Goal: Transaction & Acquisition: Purchase product/service

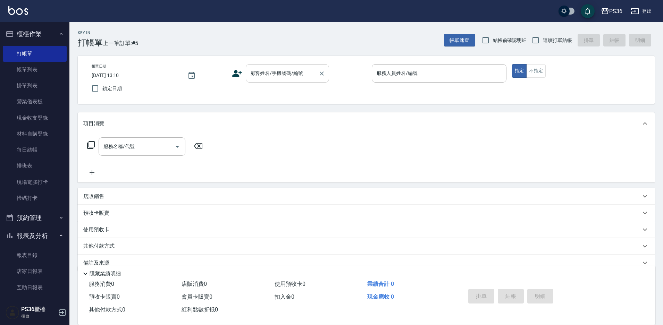
click at [308, 69] on input "顧客姓名/手機號碼/編號" at bounding box center [282, 73] width 67 height 12
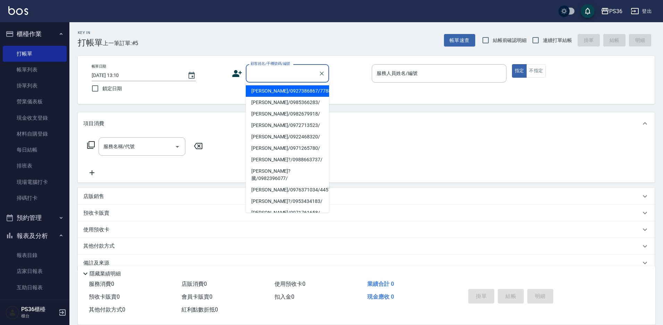
click at [262, 75] on input "顧客姓名/手機號碼/編號" at bounding box center [282, 73] width 67 height 12
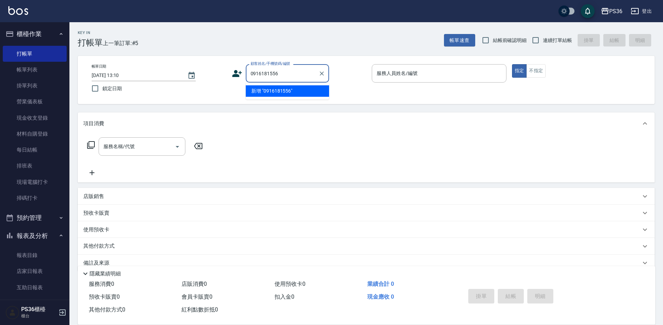
click at [258, 93] on li "新增 "0916181556"" at bounding box center [287, 90] width 83 height 11
type input "0916181556"
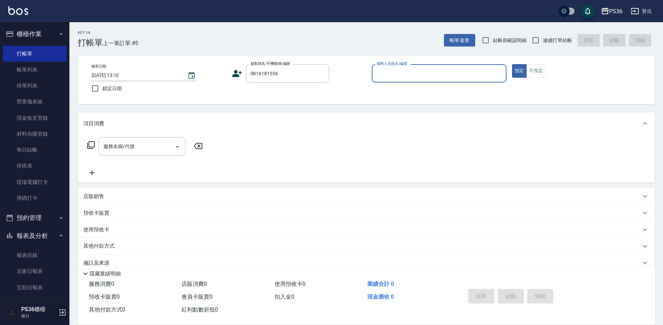
click at [232, 74] on icon at bounding box center [237, 73] width 10 height 10
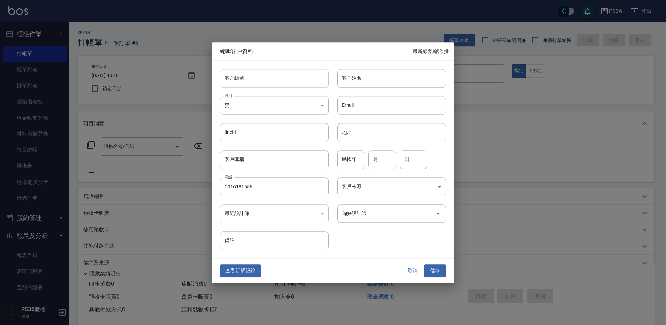
type input "0916181556"
click at [366, 76] on input "客戶姓名" at bounding box center [391, 78] width 109 height 19
type input "林?銘"
click at [435, 268] on button "儲存" at bounding box center [435, 271] width 22 height 13
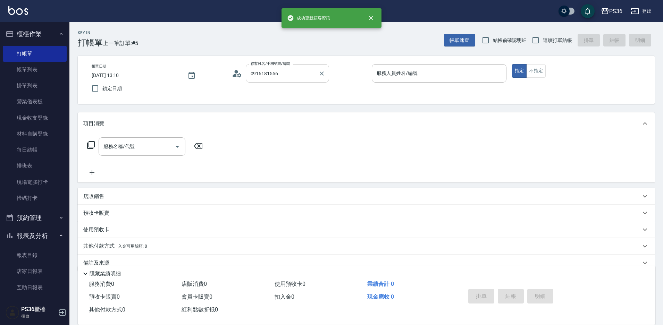
click at [289, 67] on div "0916181556 顧客姓名/手機號碼/編號" at bounding box center [287, 73] width 83 height 18
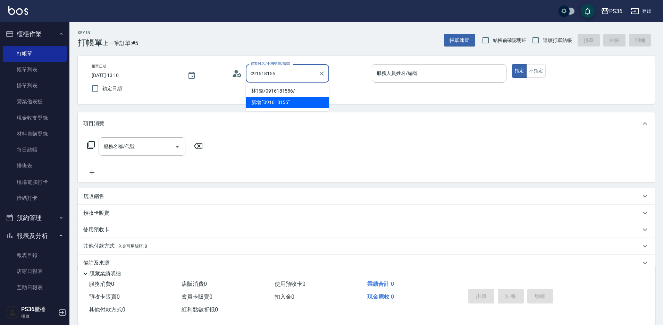
click at [279, 87] on li "林?銘/0916181556/" at bounding box center [287, 90] width 83 height 11
type input "林?銘/0916181556/"
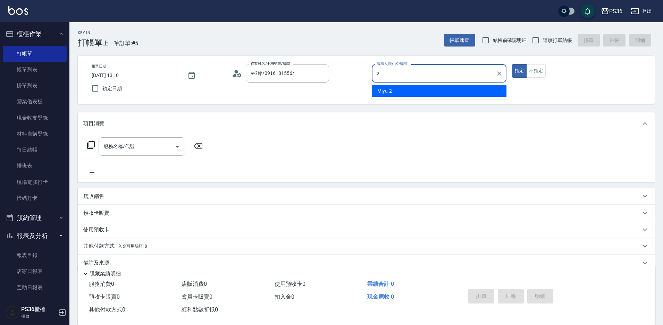
type input "2"
type button "true"
type input "Miya-2"
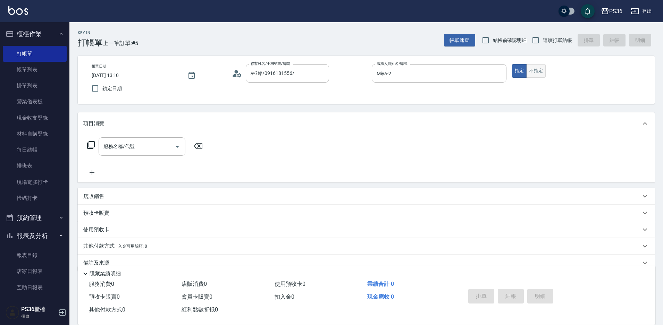
click at [536, 71] on button "不指定" at bounding box center [535, 71] width 19 height 14
click at [147, 138] on div "服務名稱/代號" at bounding box center [142, 146] width 87 height 18
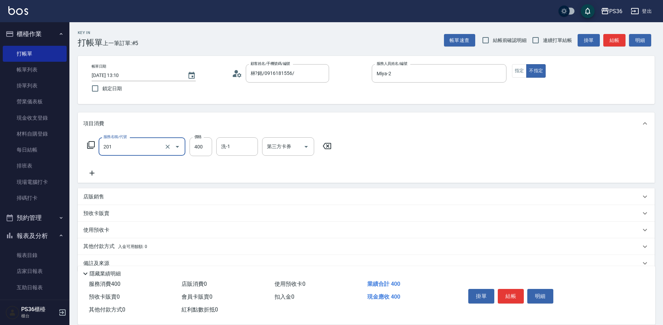
type input "C級洗剪(201)"
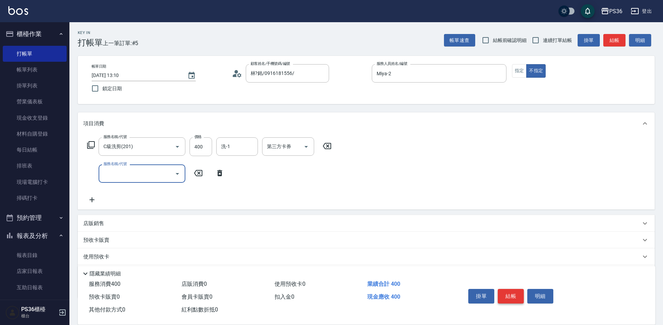
click at [520, 292] on button "結帳" at bounding box center [511, 296] width 26 height 15
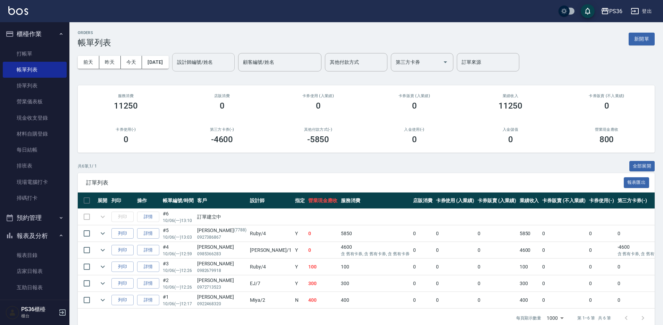
click at [196, 69] on div "設計師編號/姓名" at bounding box center [203, 62] width 62 height 18
type input "Miya-2"
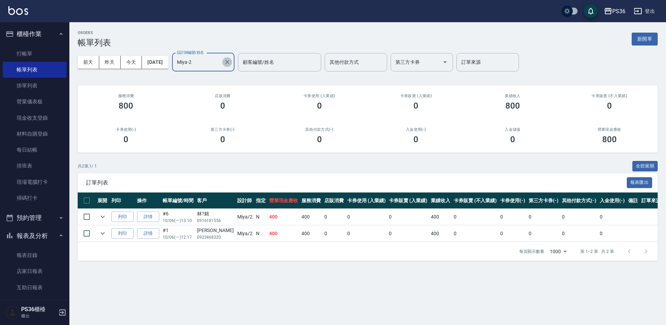
click at [231, 61] on icon "Clear" at bounding box center [227, 62] width 7 height 7
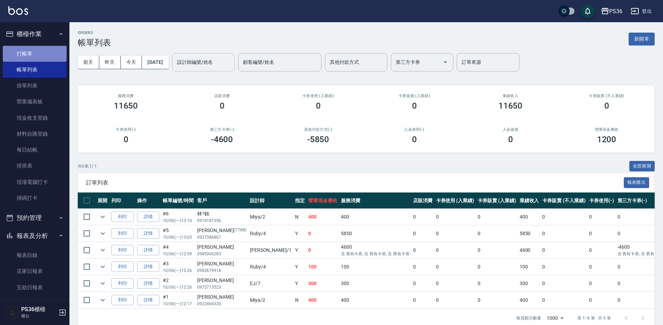
click at [34, 52] on link "打帳單" at bounding box center [35, 54] width 64 height 16
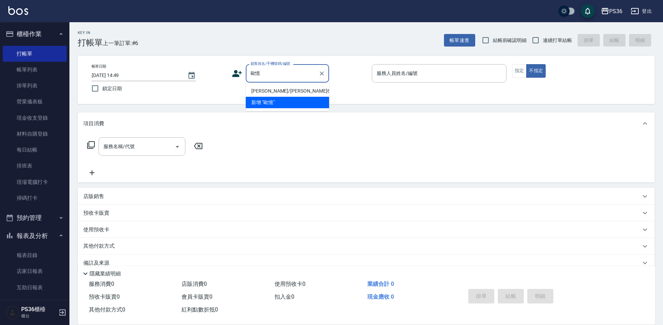
click at [264, 88] on li "[PERSON_NAME]/[PERSON_NAME]6692/6692" at bounding box center [287, 90] width 83 height 11
type input "[PERSON_NAME]/[PERSON_NAME]6692/6692"
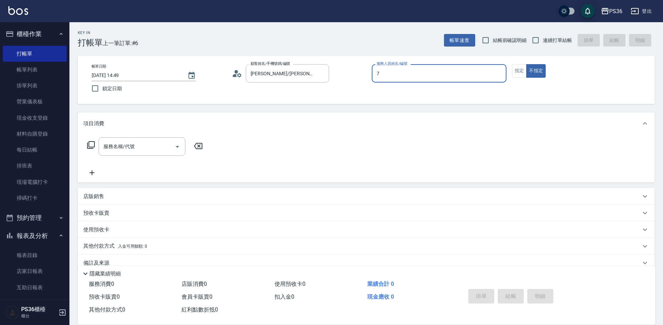
type input "7"
type button "false"
type input "EJ-7"
click at [521, 71] on button "指定" at bounding box center [519, 71] width 15 height 14
click at [134, 150] on input "服務名稱/代號" at bounding box center [137, 147] width 70 height 12
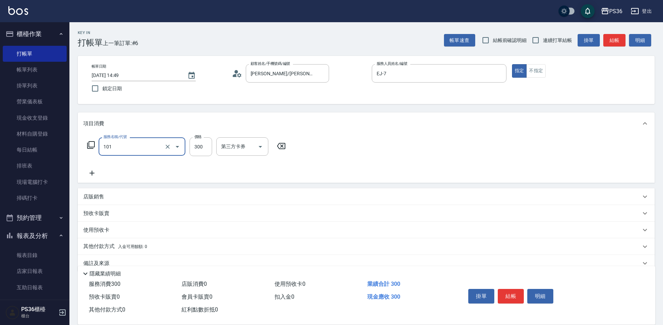
type input "洗髮(101)"
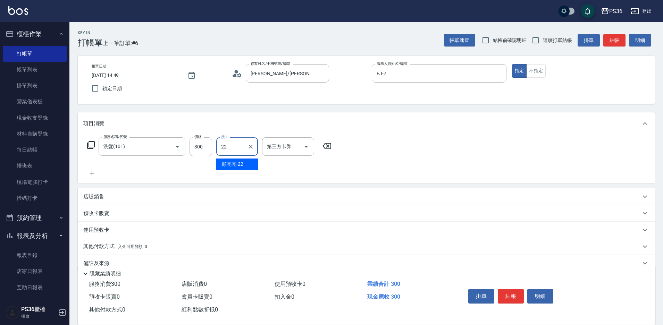
type input "[PERSON_NAME]-22"
click at [511, 293] on button "結帳" at bounding box center [511, 296] width 26 height 15
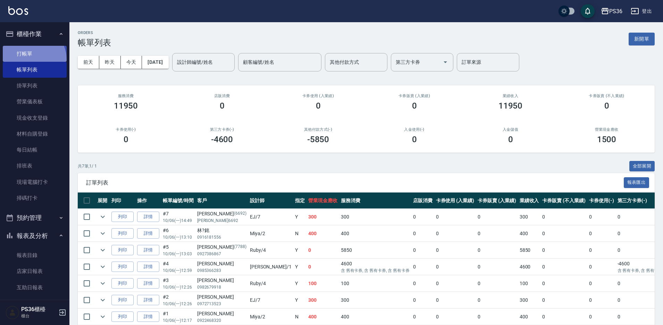
click at [31, 59] on link "打帳單" at bounding box center [35, 54] width 64 height 16
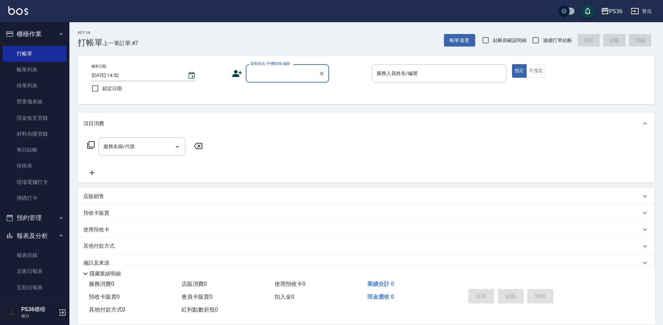
click at [267, 74] on input "顧客姓名/手機號碼/編號" at bounding box center [282, 73] width 67 height 12
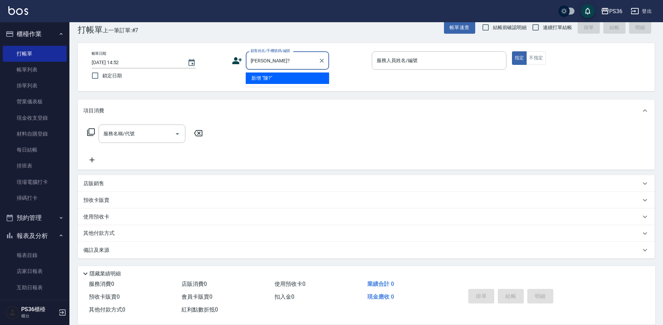
type input "陳"
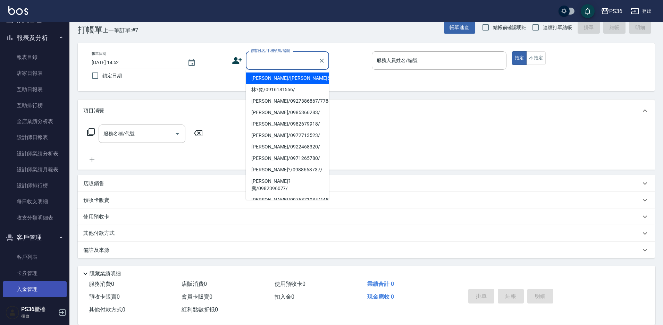
scroll to position [243, 0]
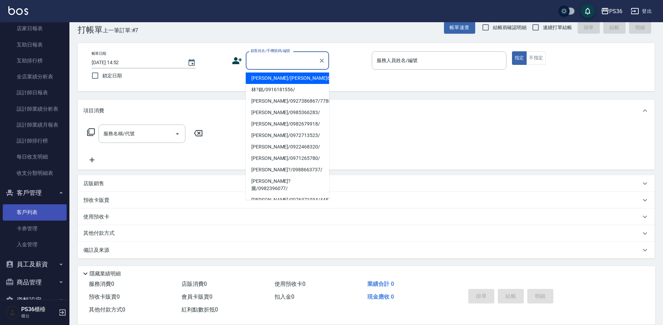
click at [44, 213] on link "客戶列表" at bounding box center [35, 212] width 64 height 16
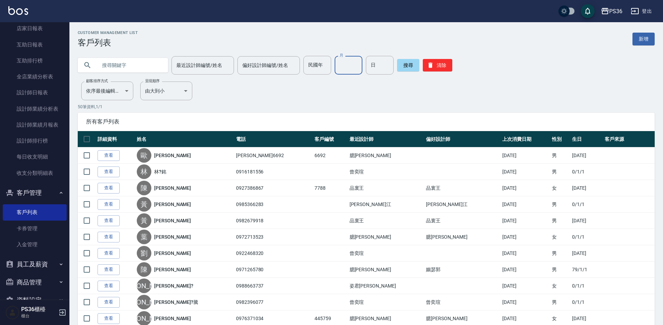
click at [341, 67] on input "月" at bounding box center [348, 65] width 28 height 19
type input "8"
click at [371, 68] on input "日" at bounding box center [380, 65] width 28 height 19
type input "24"
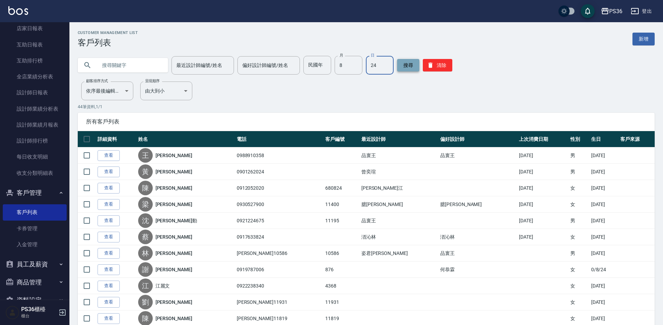
click at [412, 64] on button "搜尋" at bounding box center [408, 65] width 22 height 12
click at [441, 63] on button "清除" at bounding box center [437, 65] width 29 height 12
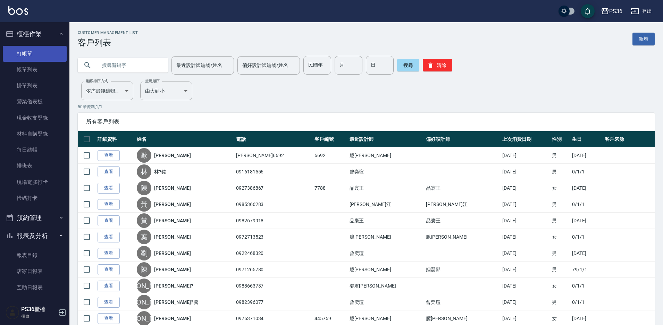
click at [49, 59] on link "打帳單" at bounding box center [35, 54] width 64 height 16
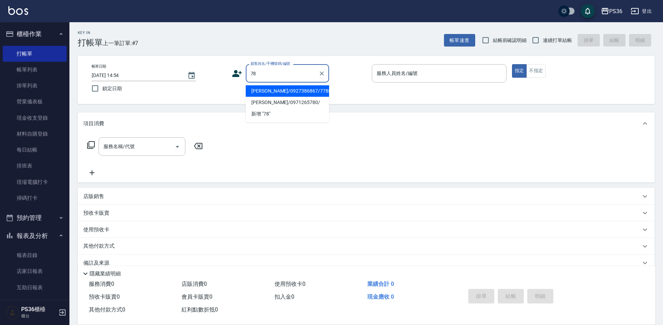
type input "7"
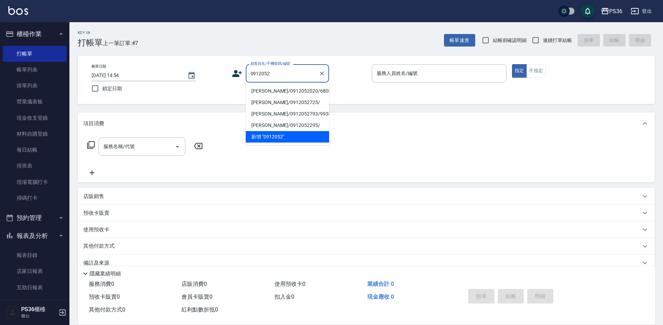
type input "0912052"
click at [0, 45] on nav "櫃檯作業 打帳單 帳單列表 掛單列表 營業儀表板 現金收支登錄 材料自購登錄 每日結帳 排班表 現場電腦打卡 掃碼打卡 預約管理 預約管理 單日預約紀錄 單週…" at bounding box center [34, 161] width 69 height 278
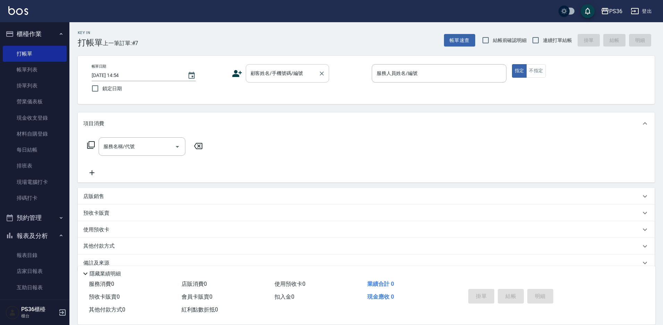
click at [299, 75] on input "顧客姓名/手機號碼/編號" at bounding box center [282, 73] width 67 height 12
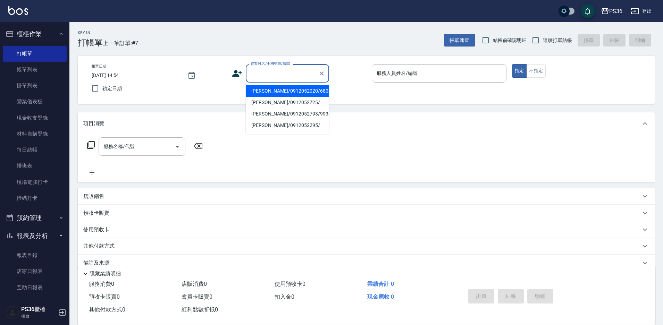
click at [304, 92] on li "[PERSON_NAME]/0912052020/680824" at bounding box center [287, 90] width 83 height 11
type input "[PERSON_NAME]/0912052020/680824"
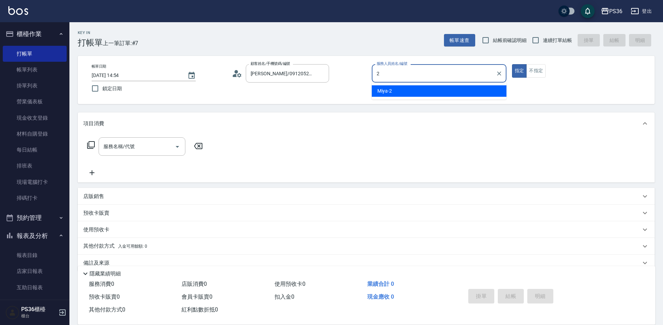
type input "2"
type button "true"
type input "Miya-2"
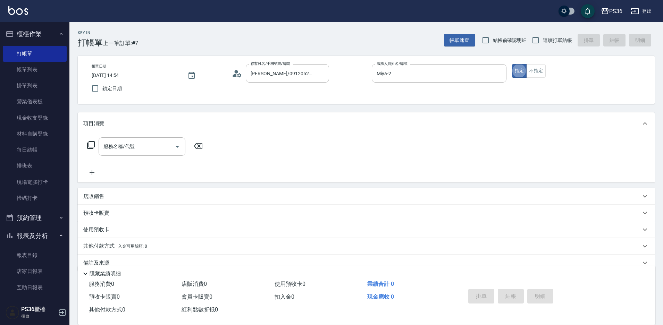
click at [90, 145] on icon at bounding box center [91, 145] width 8 height 8
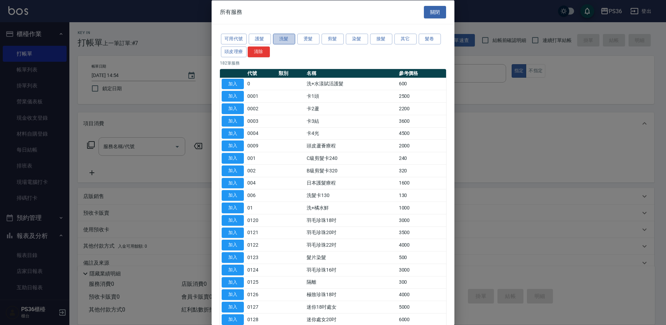
click at [293, 36] on button "洗髮" at bounding box center [284, 39] width 22 height 11
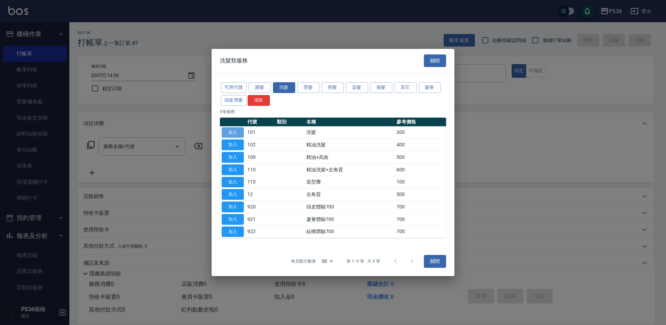
click at [230, 130] on button "加入" at bounding box center [233, 132] width 22 height 11
type input "洗髮(101)"
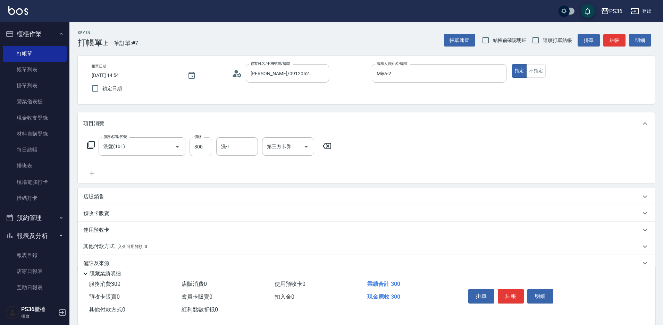
click at [201, 144] on input "300" at bounding box center [200, 146] width 23 height 19
click at [304, 147] on icon "Open" at bounding box center [306, 147] width 8 height 8
type input "400"
click at [282, 199] on span "歐卡/Momo" at bounding box center [288, 198] width 52 height 11
type input "歐卡/Momo"
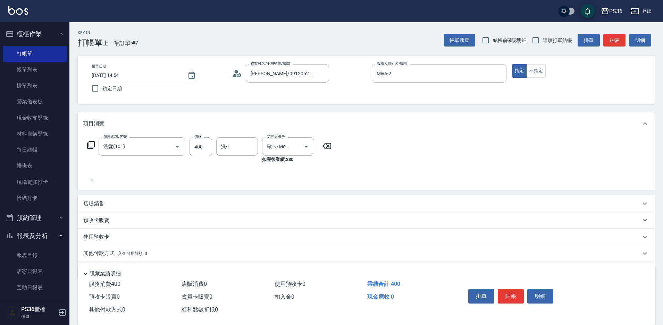
click at [282, 199] on div "店販銷售" at bounding box center [366, 203] width 577 height 17
click at [296, 145] on icon "Clear" at bounding box center [296, 146] width 7 height 7
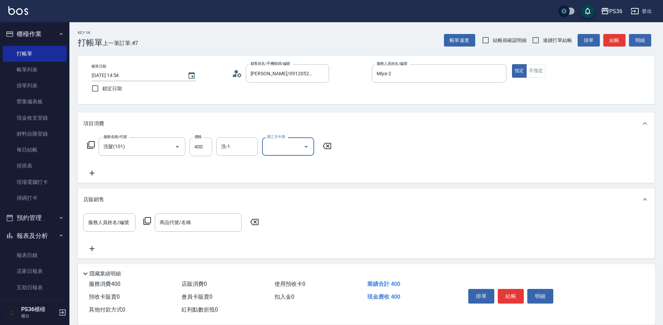
click at [307, 145] on icon "Open" at bounding box center [306, 147] width 8 height 8
click at [287, 176] on span "舊有卡券" at bounding box center [288, 175] width 52 height 11
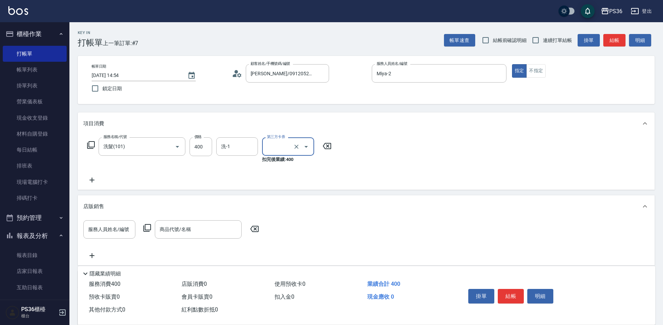
type input "舊有卡券"
click at [202, 147] on input "400" at bounding box center [200, 146] width 23 height 19
type input "300"
click at [262, 173] on div "服務名稱/代號 洗髮(101) 服務名稱/代號 價格 300 價格 洗-1 洗-1 第三方卡券 舊有卡券 第三方卡券 扣完後業績: 300" at bounding box center [209, 160] width 252 height 47
click at [87, 149] on icon at bounding box center [91, 145] width 8 height 8
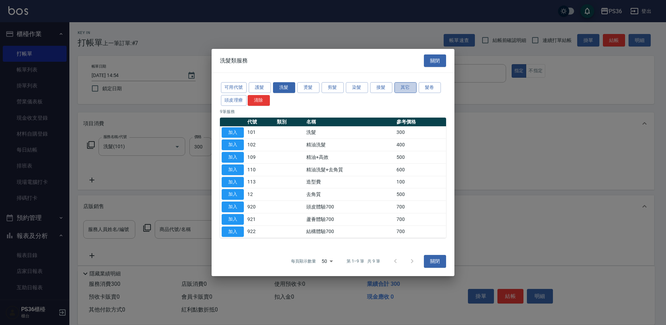
click at [405, 87] on button "其它" at bounding box center [406, 87] width 22 height 11
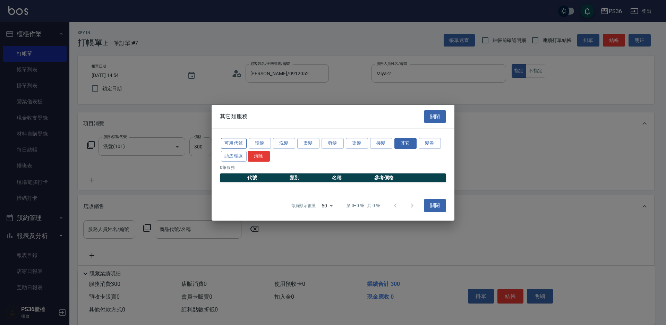
click at [232, 146] on button "可用代號" at bounding box center [234, 143] width 26 height 11
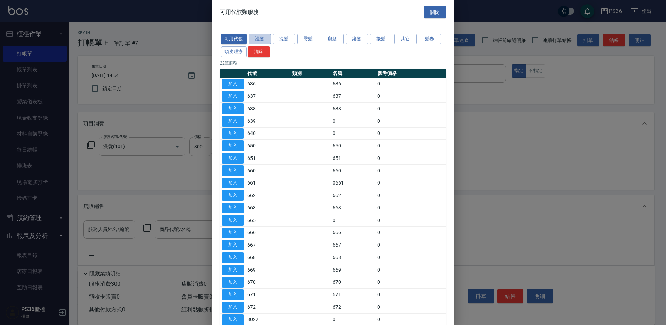
click at [266, 41] on button "護髮" at bounding box center [260, 39] width 22 height 11
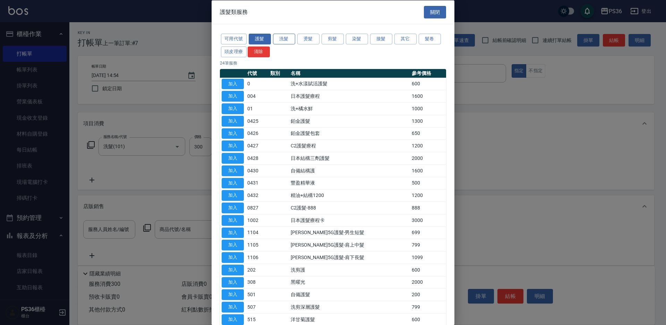
click at [277, 40] on button "洗髮" at bounding box center [284, 39] width 22 height 11
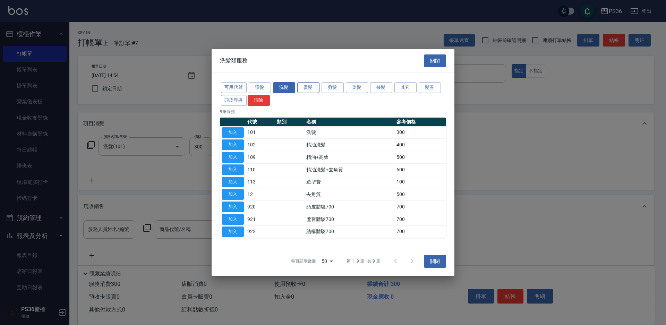
click at [304, 90] on button "燙髮" at bounding box center [308, 87] width 22 height 11
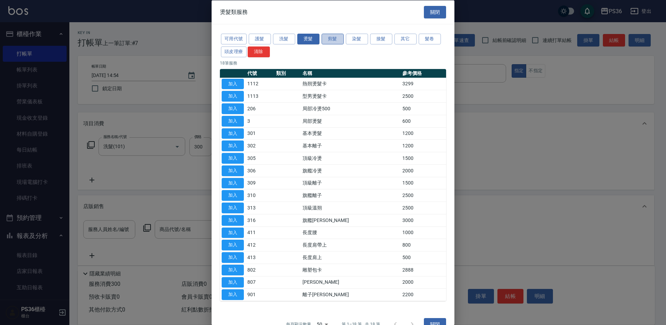
click at [333, 39] on button "剪髮" at bounding box center [333, 39] width 22 height 11
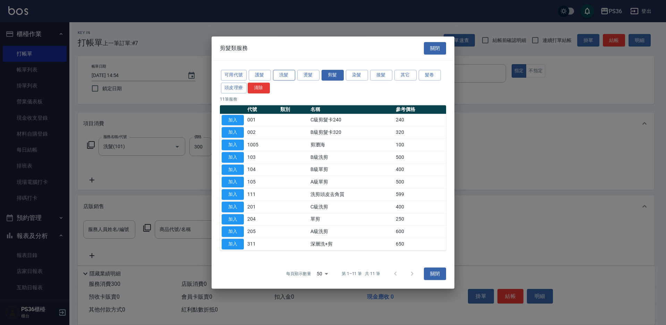
click at [283, 72] on button "洗髮" at bounding box center [284, 75] width 22 height 11
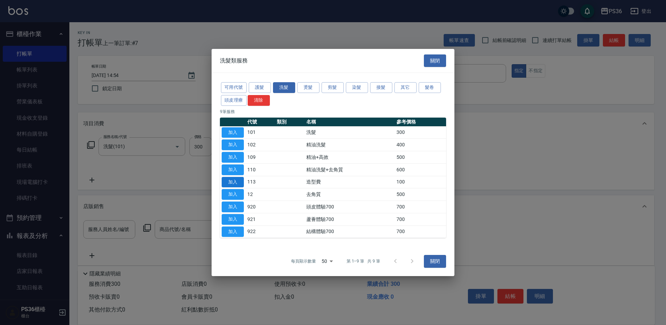
click at [231, 182] on button "加入" at bounding box center [233, 182] width 22 height 11
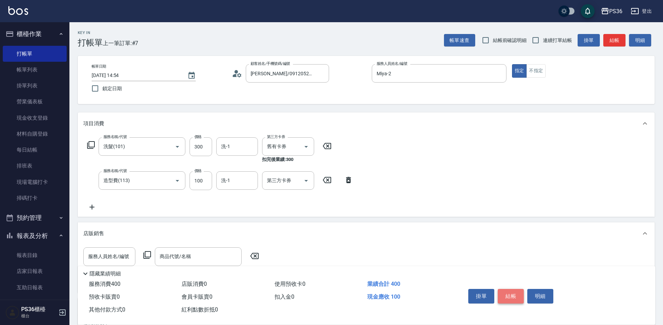
click at [515, 289] on button "結帳" at bounding box center [511, 296] width 26 height 15
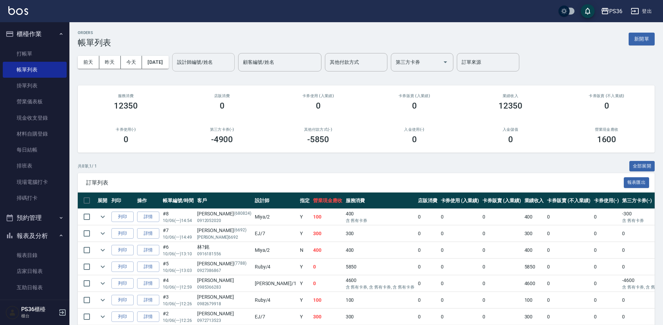
click at [211, 65] on input "設計師編號/姓名" at bounding box center [203, 62] width 56 height 12
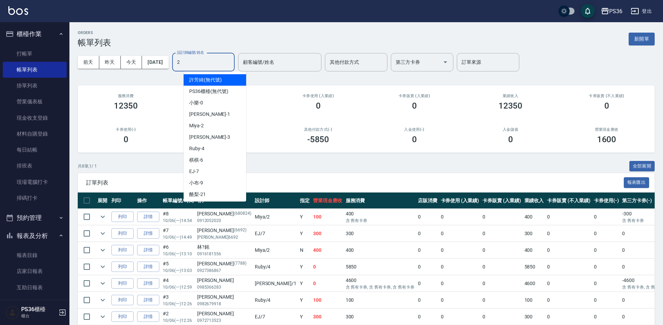
type input "Miya-2"
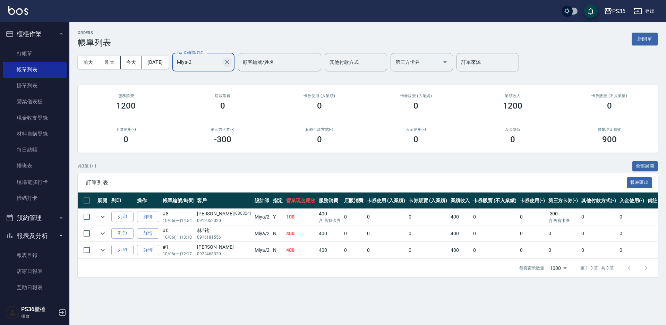
click at [229, 63] on icon "Clear" at bounding box center [227, 62] width 4 height 4
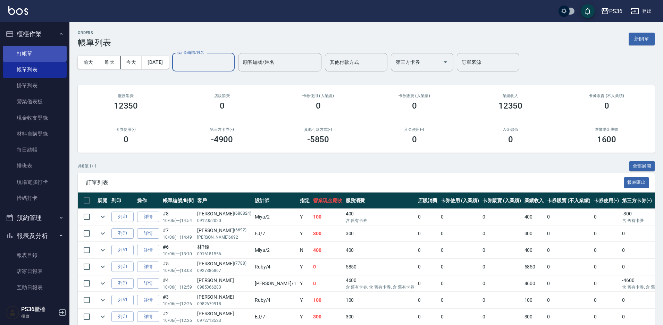
click at [32, 58] on link "打帳單" at bounding box center [35, 54] width 64 height 16
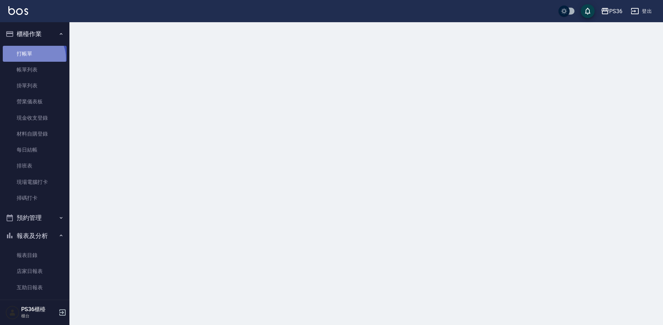
click at [32, 58] on link "打帳單" at bounding box center [35, 54] width 64 height 16
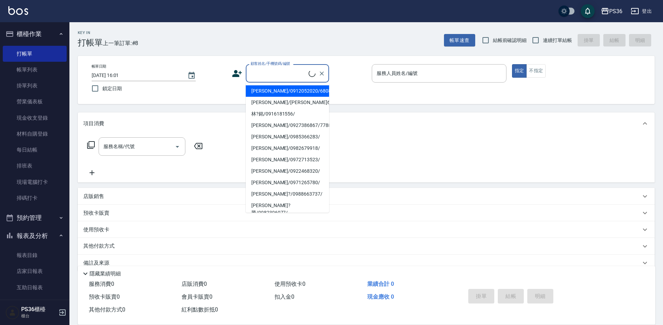
click at [274, 79] on input "顧客姓名/手機號碼/編號" at bounding box center [279, 73] width 60 height 12
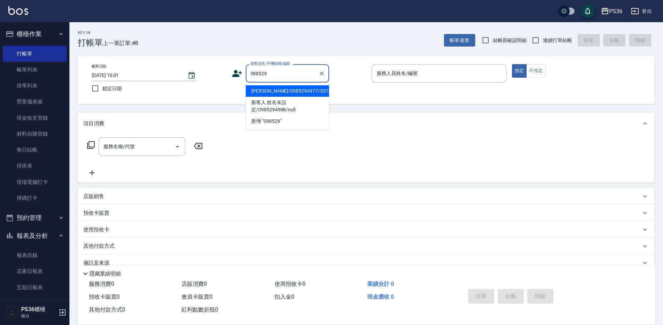
click at [266, 91] on li "[PERSON_NAME]/0985294977/331350" at bounding box center [287, 90] width 83 height 11
type input "[PERSON_NAME]/0985294977/331350"
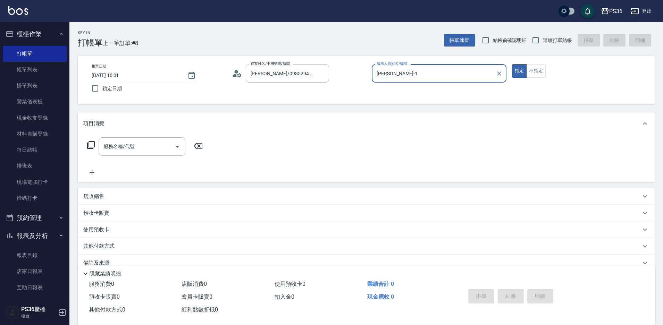
type input "[PERSON_NAME]-1"
click at [146, 136] on div "服務名稱/代號 服務名稱/代號" at bounding box center [366, 159] width 577 height 48
click at [149, 142] on input "服務名稱/代號" at bounding box center [137, 147] width 70 height 12
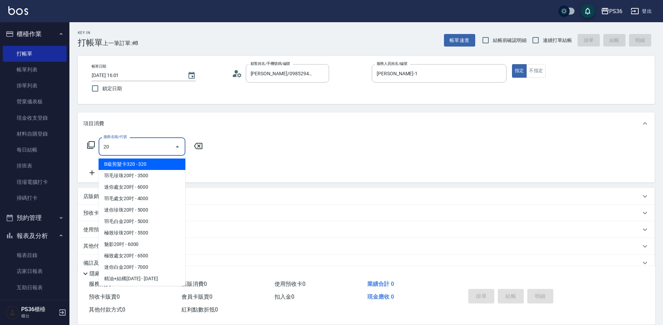
type input "2"
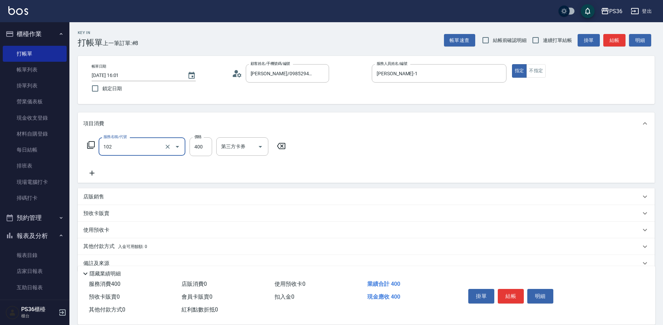
type input "精油洗髮(102)"
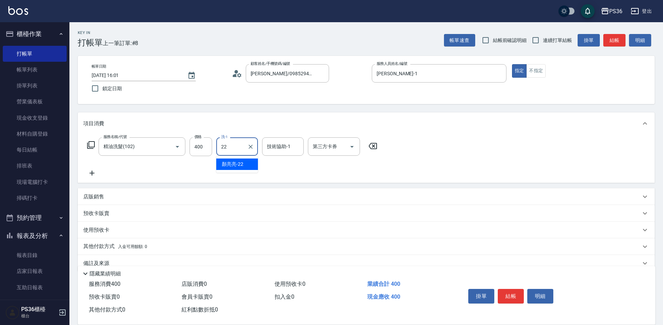
type input "[PERSON_NAME]-22"
click at [94, 173] on icon at bounding box center [91, 173] width 17 height 8
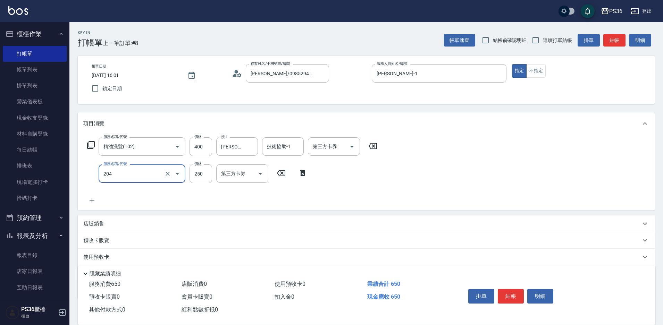
type input "單剪(204)"
type input "300"
click at [505, 296] on button "結帳" at bounding box center [511, 296] width 26 height 15
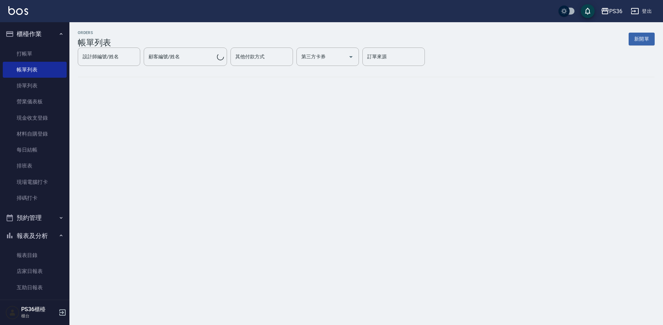
scroll to position [173, 0]
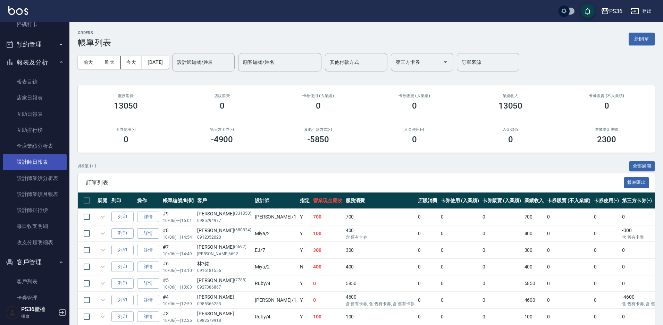
click at [42, 166] on link "設計師日報表" at bounding box center [35, 162] width 64 height 16
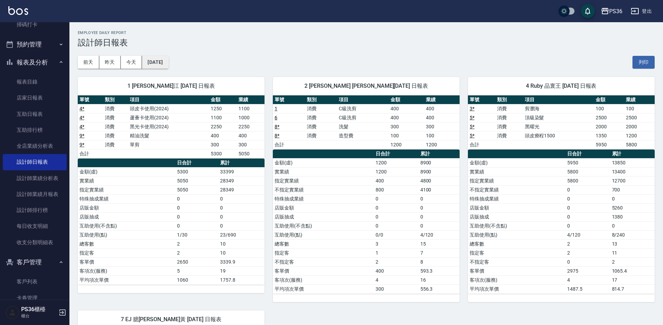
click at [151, 64] on button "[DATE]" at bounding box center [155, 62] width 26 height 13
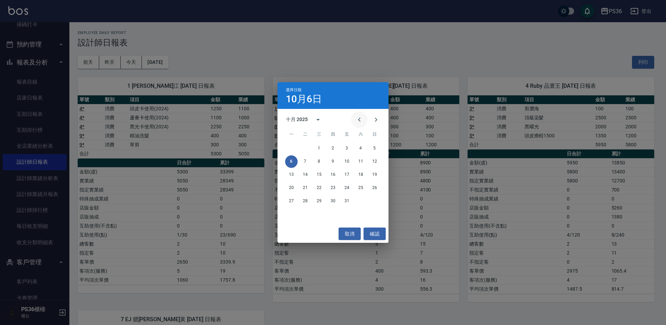
click at [362, 120] on icon "Previous month" at bounding box center [359, 120] width 8 height 8
click at [363, 147] on button "6" at bounding box center [361, 148] width 12 height 12
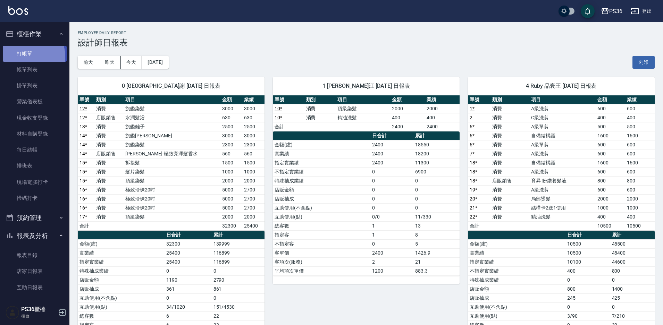
click at [23, 57] on link "打帳單" at bounding box center [35, 54] width 64 height 16
